Goal: Task Accomplishment & Management: Complete application form

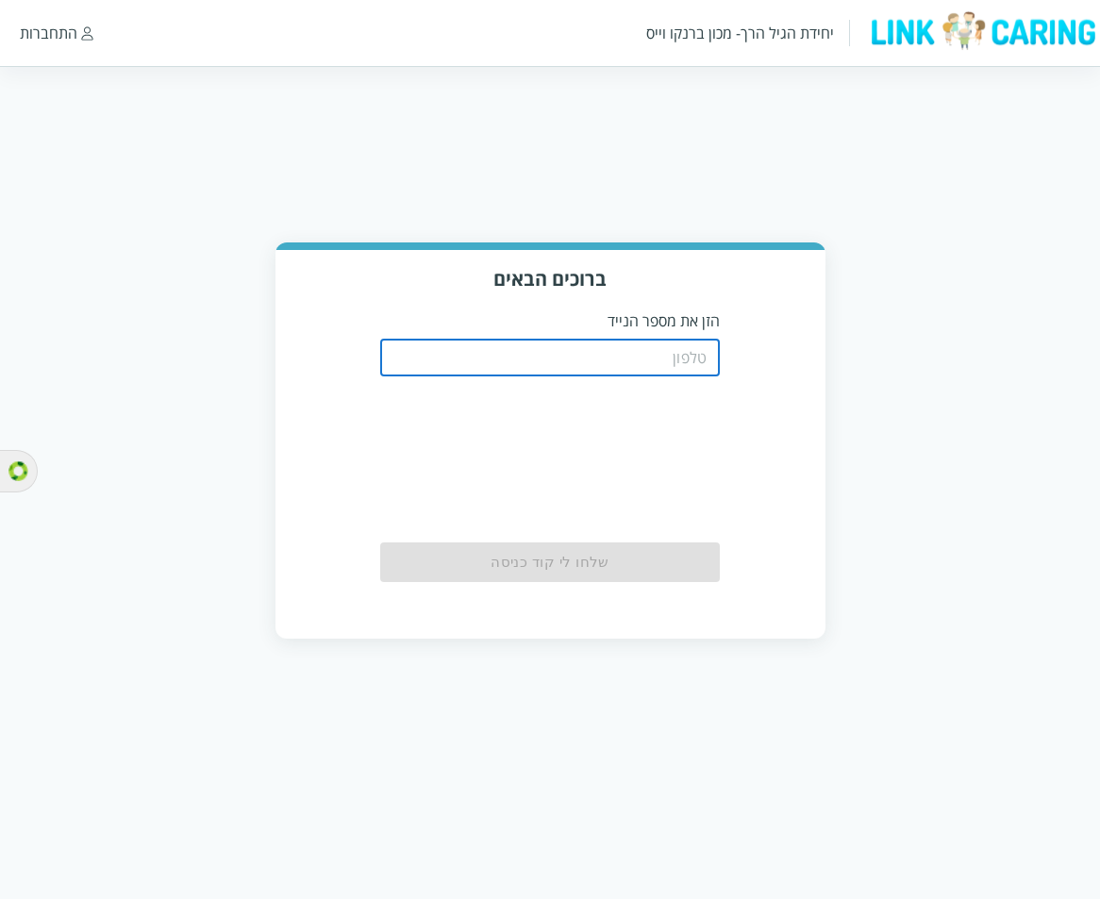
click at [642, 342] on input "tel" at bounding box center [550, 358] width 340 height 38
paste input "0502112870"
type input "0502112870"
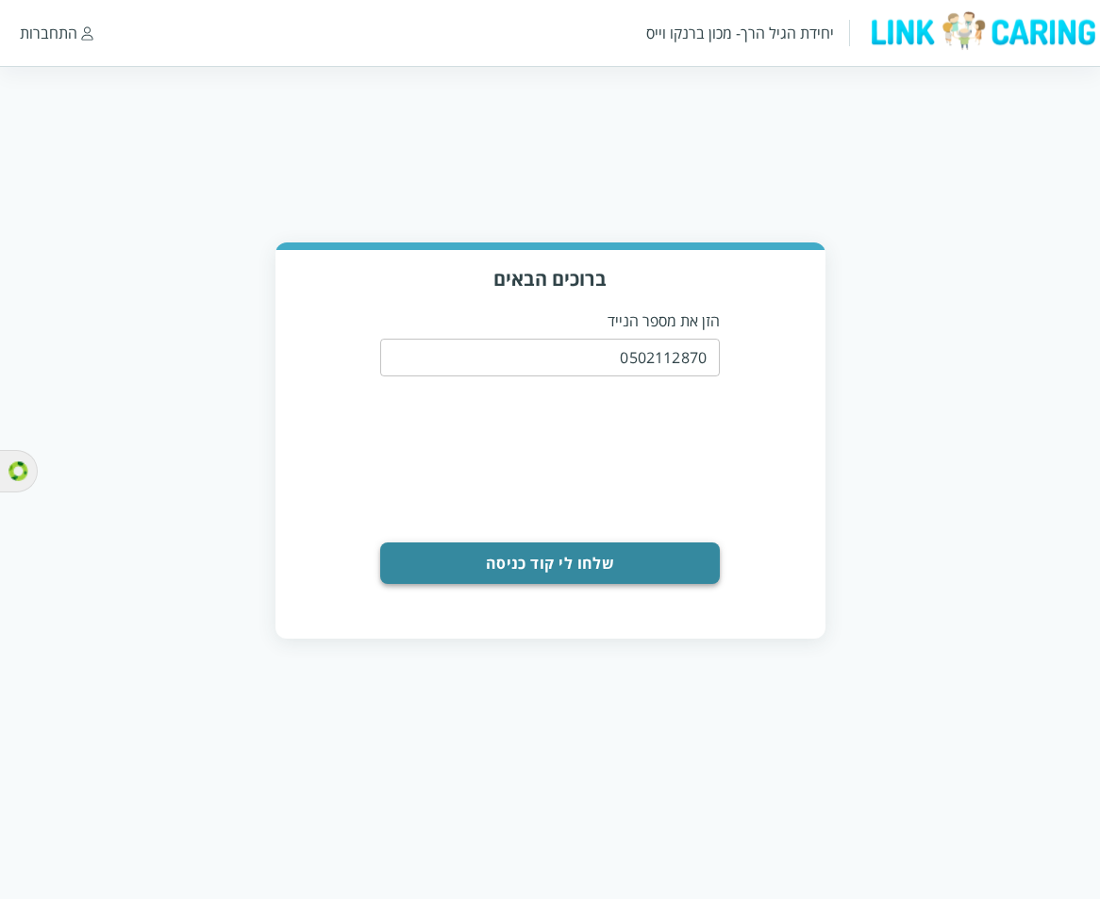
click at [622, 564] on button "שלחו לי קוד כניסה" at bounding box center [550, 562] width 340 height 41
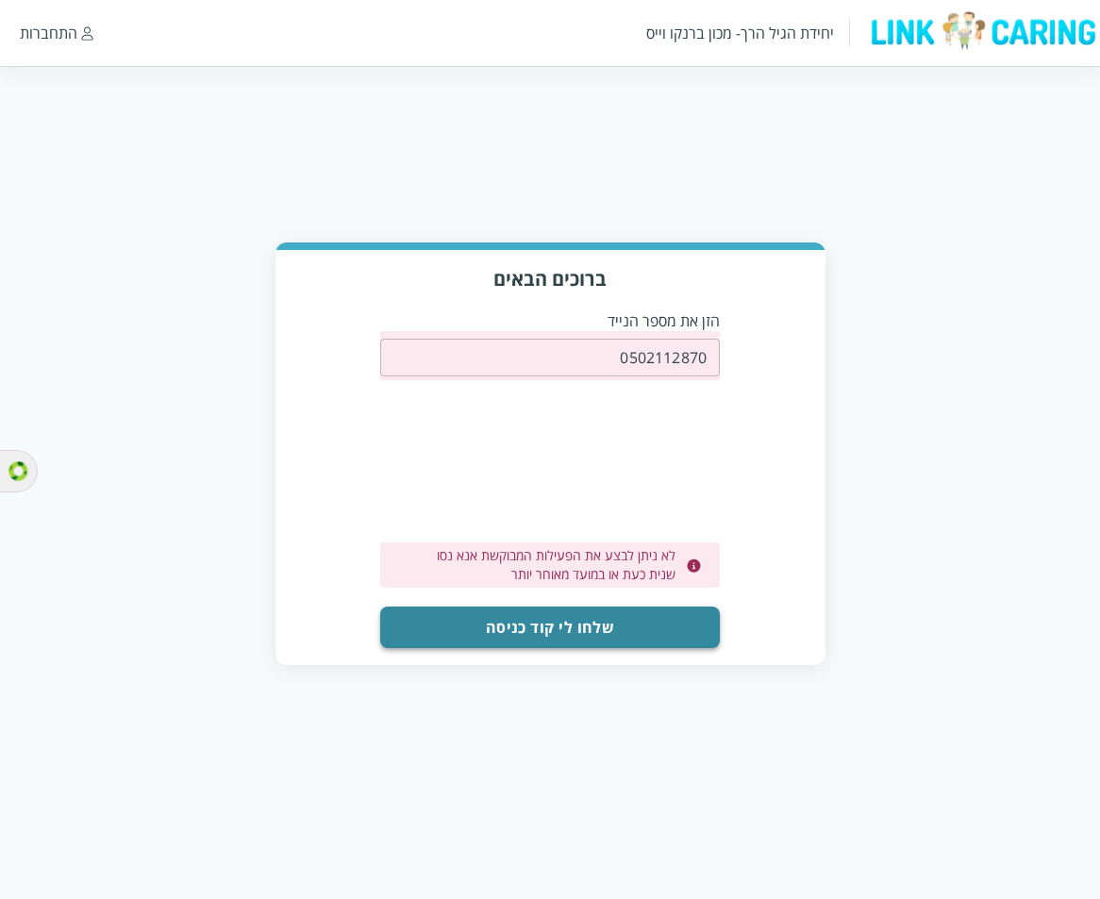
click at [614, 611] on button "שלחו לי קוד כניסה" at bounding box center [550, 626] width 340 height 41
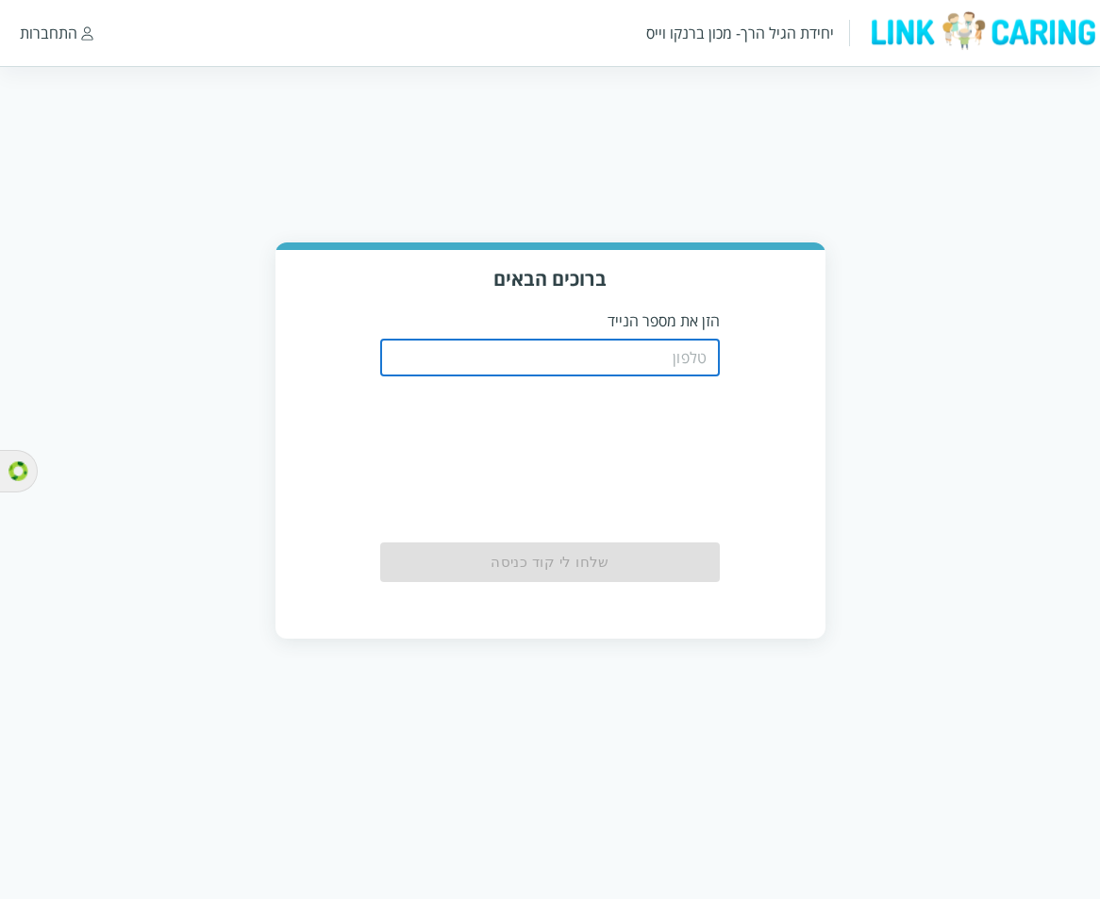
drag, startPoint x: 699, startPoint y: 341, endPoint x: 673, endPoint y: 361, distance: 32.3
click at [698, 341] on input "tel" at bounding box center [550, 358] width 340 height 38
paste input "0502112870"
type input "0502112870"
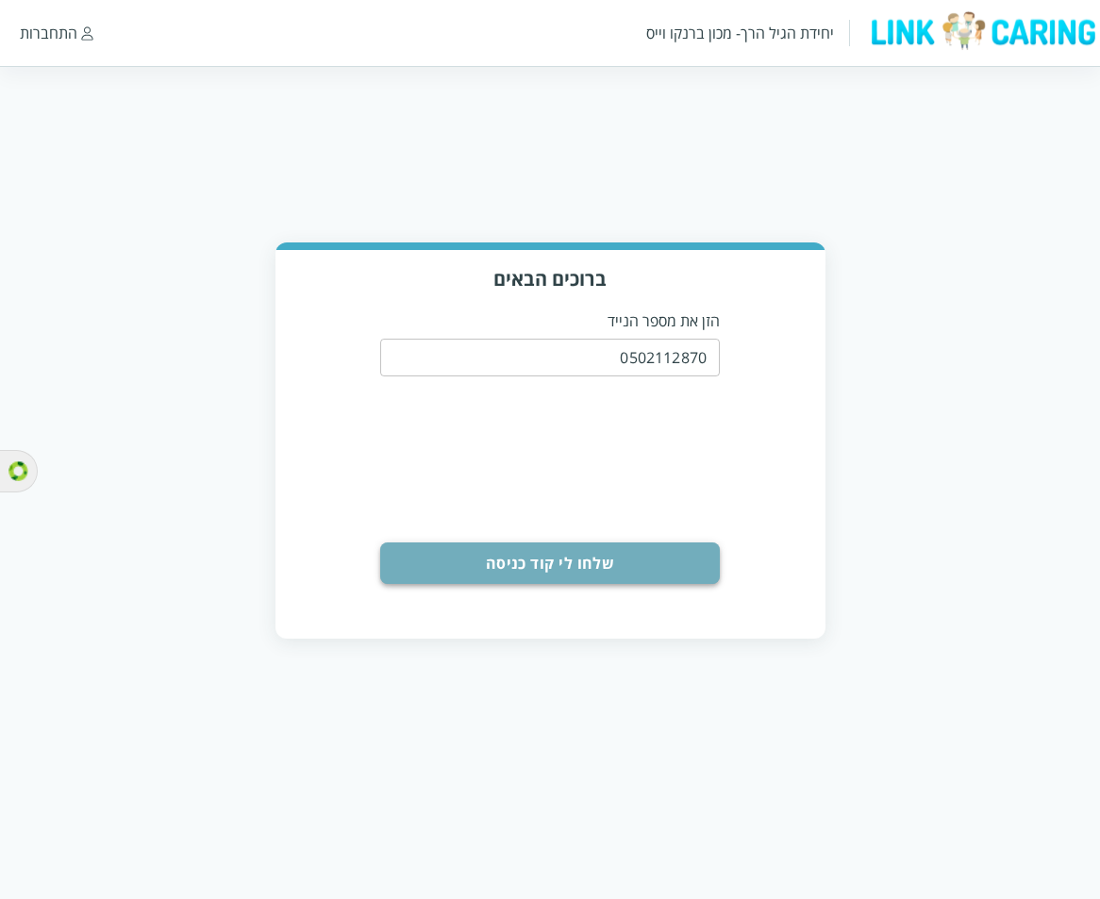
click at [580, 558] on button "שלחו לי קוד כניסה" at bounding box center [550, 562] width 340 height 41
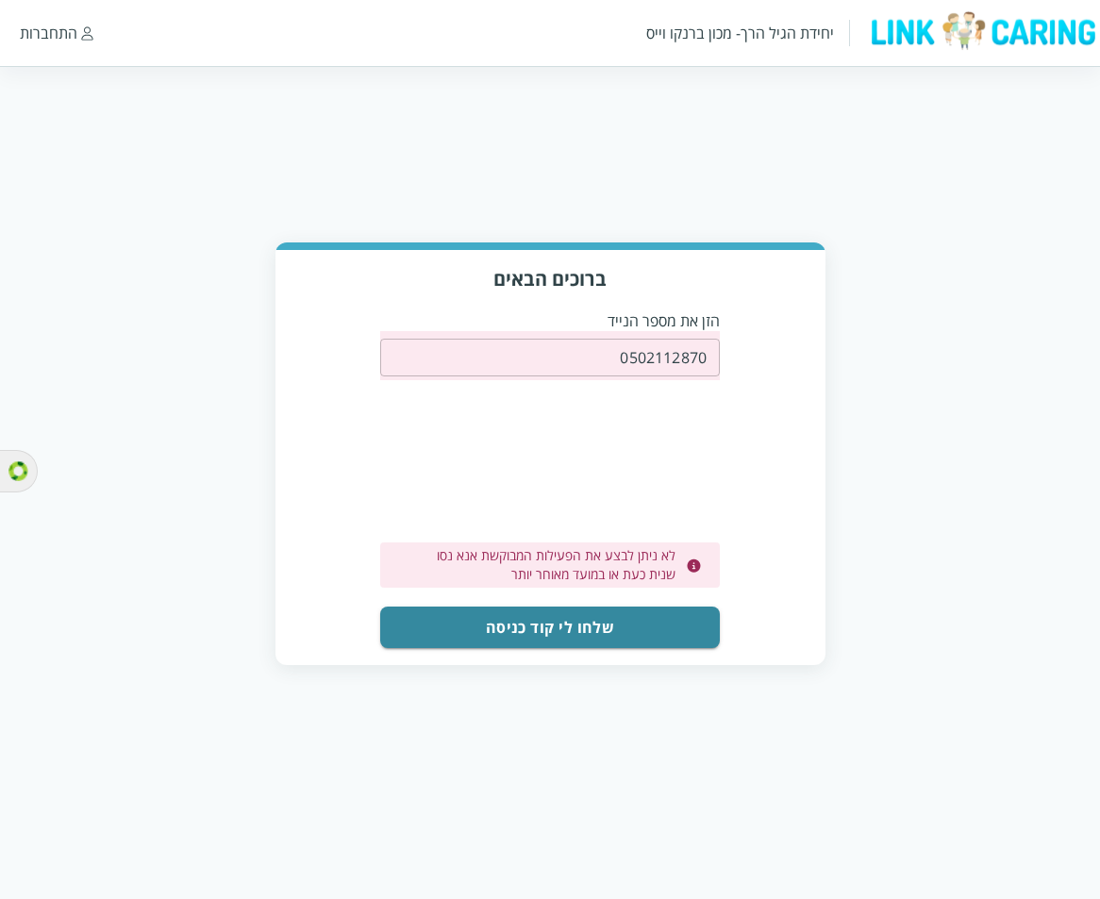
click at [643, 626] on button "שלחו לי קוד כניסה" at bounding box center [550, 626] width 340 height 41
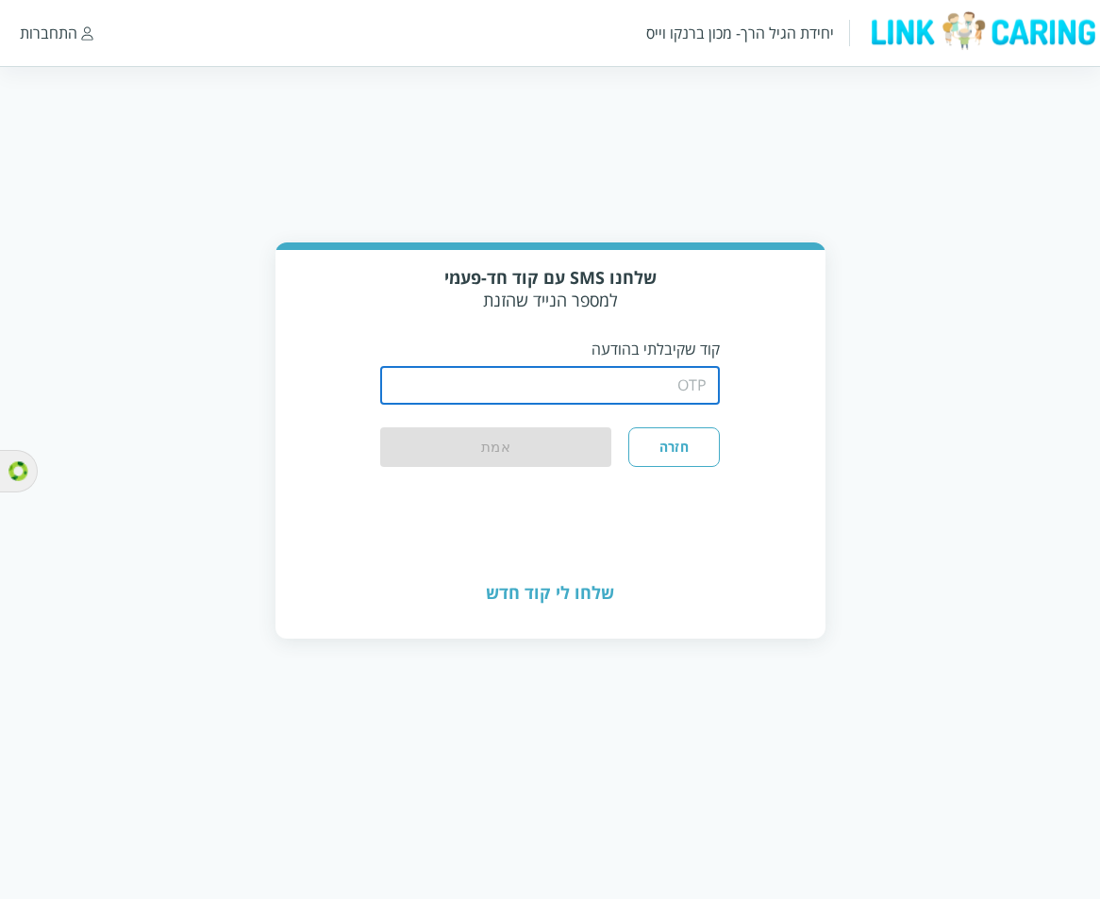
click at [653, 374] on input "string" at bounding box center [550, 386] width 340 height 38
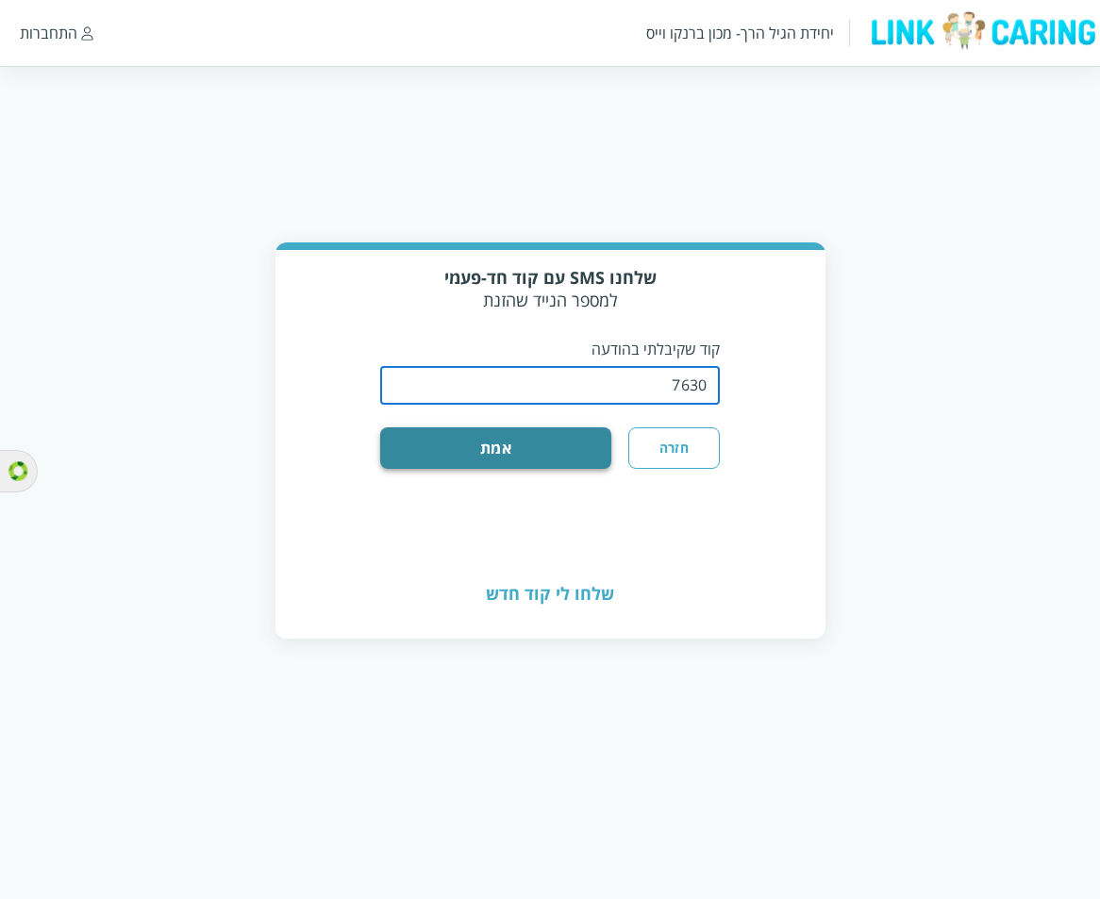
type input "7630"
click at [550, 445] on button "אמת" at bounding box center [495, 447] width 231 height 41
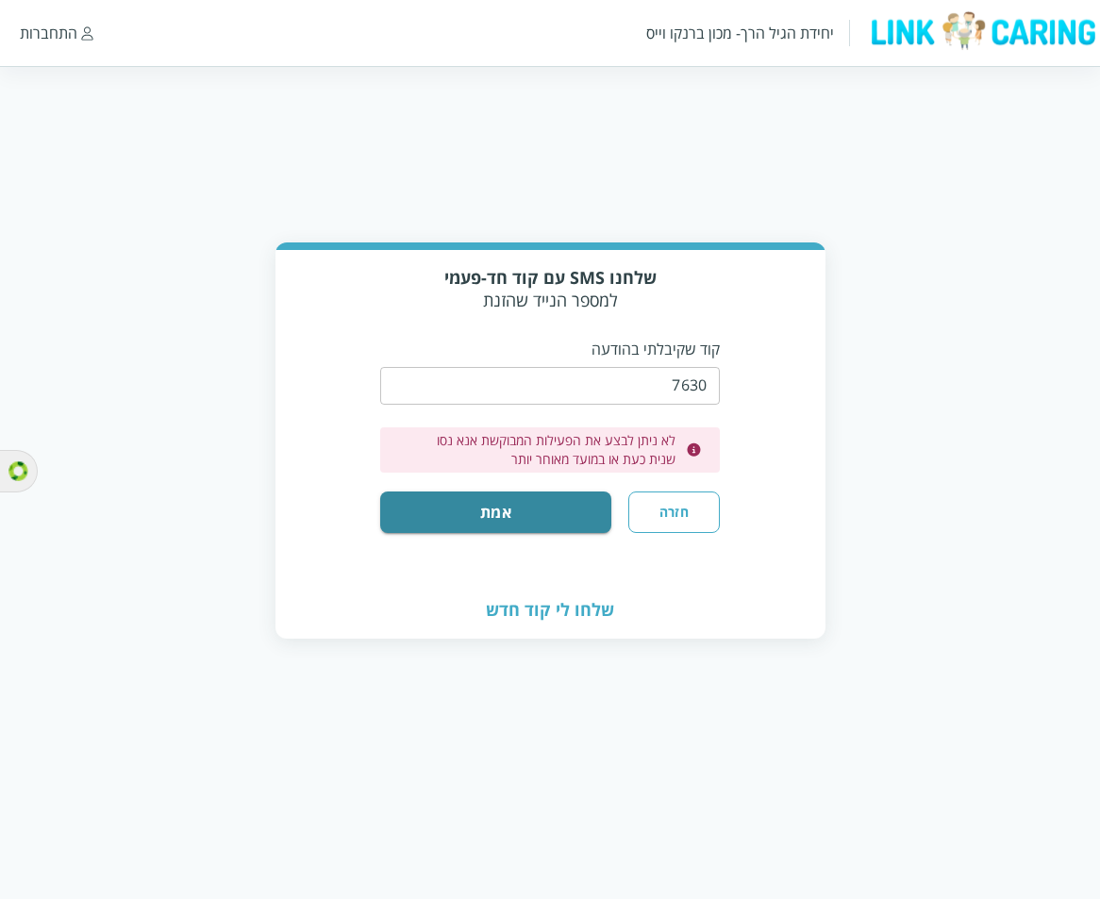
click at [1019, 544] on div "שלחנו SMS עם קוד חד-פעמי למספר הנייד שהזנת קוד שקיבלתי בהודעה ​ לא ניתן לבצע את…" at bounding box center [550, 440] width 1100 height 396
click at [667, 510] on button "חזרה" at bounding box center [673, 511] width 91 height 41
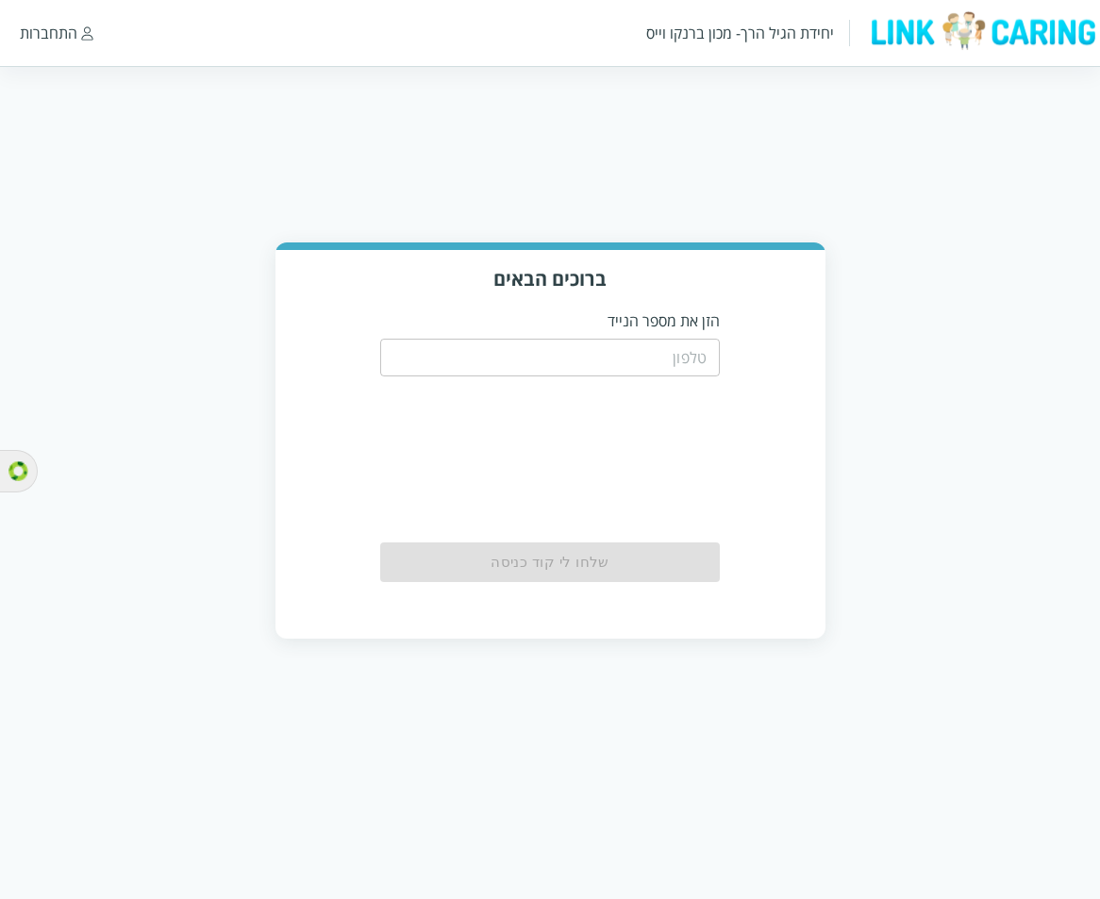
click at [694, 354] on input "tel" at bounding box center [550, 358] width 340 height 38
paste input "0525665214"
type input "0525665214"
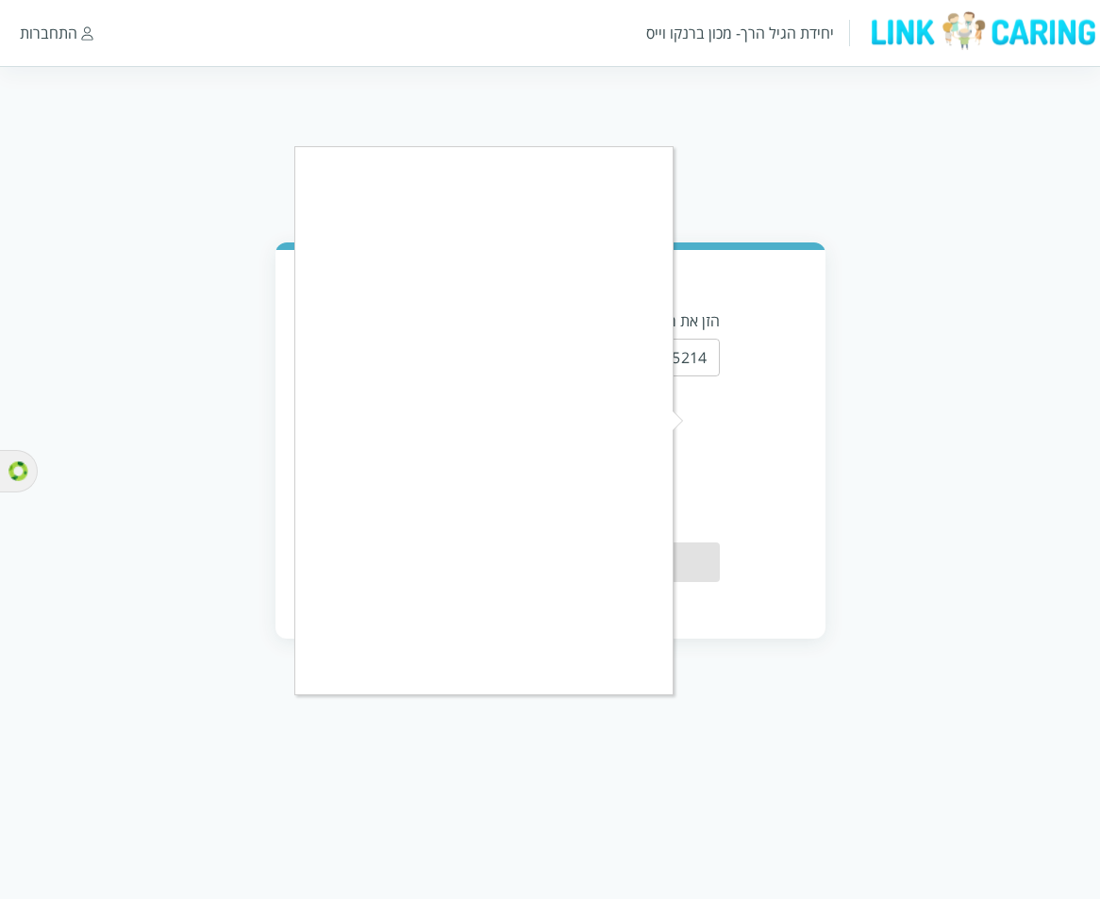
click at [921, 129] on div at bounding box center [550, 449] width 1100 height 899
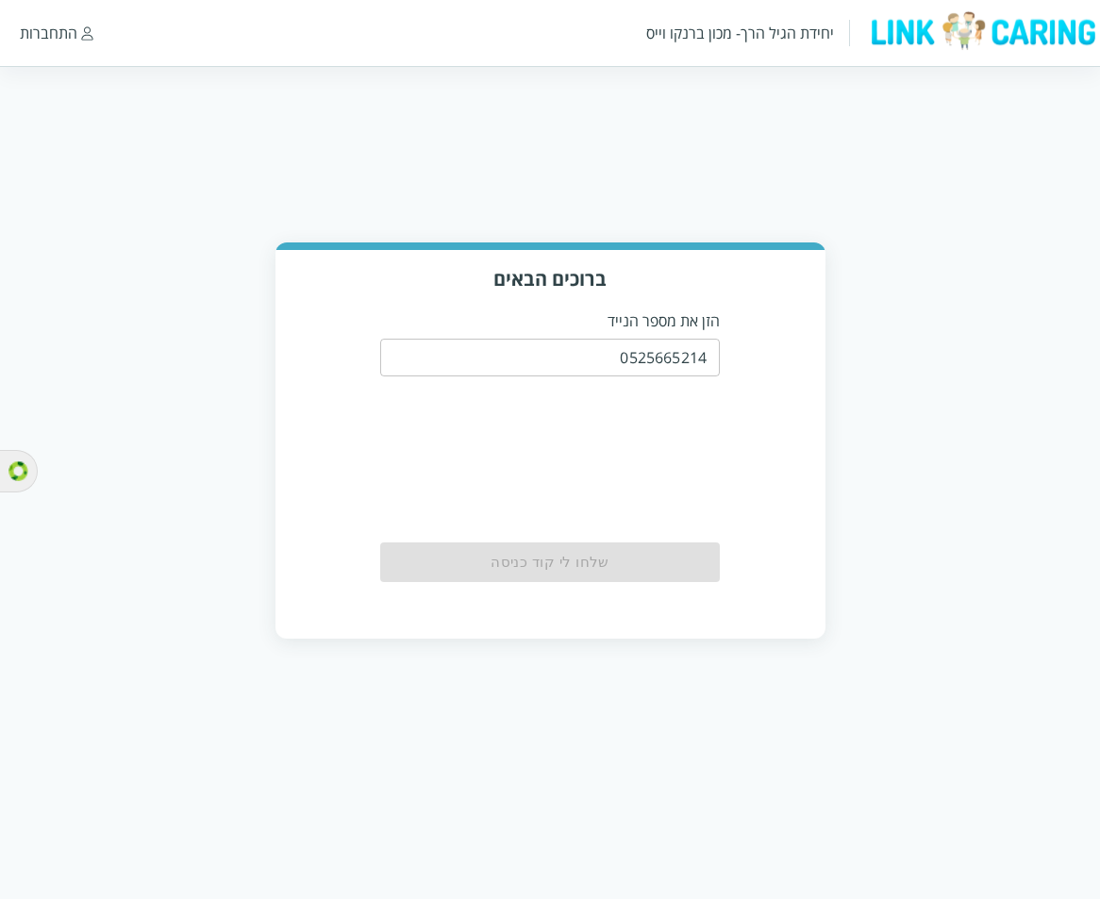
drag, startPoint x: 64, startPoint y: 31, endPoint x: 273, endPoint y: 34, distance: 208.5
click at [66, 31] on div "התחברות" at bounding box center [49, 33] width 58 height 21
